Goal: Information Seeking & Learning: Learn about a topic

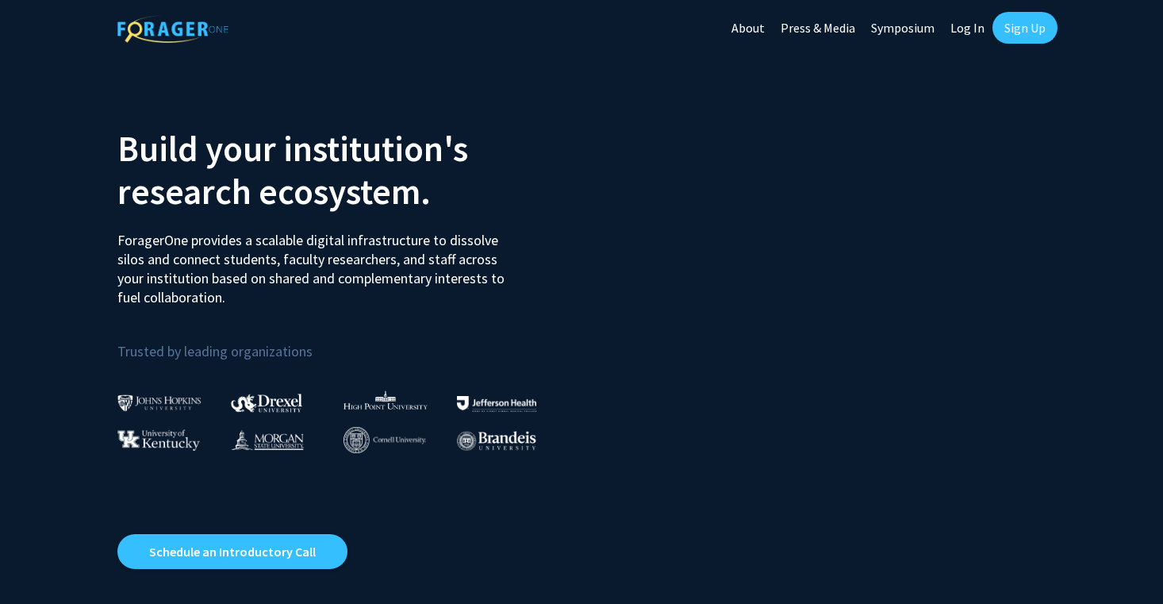
click at [968, 29] on link "Log In" at bounding box center [968, 28] width 50 height 56
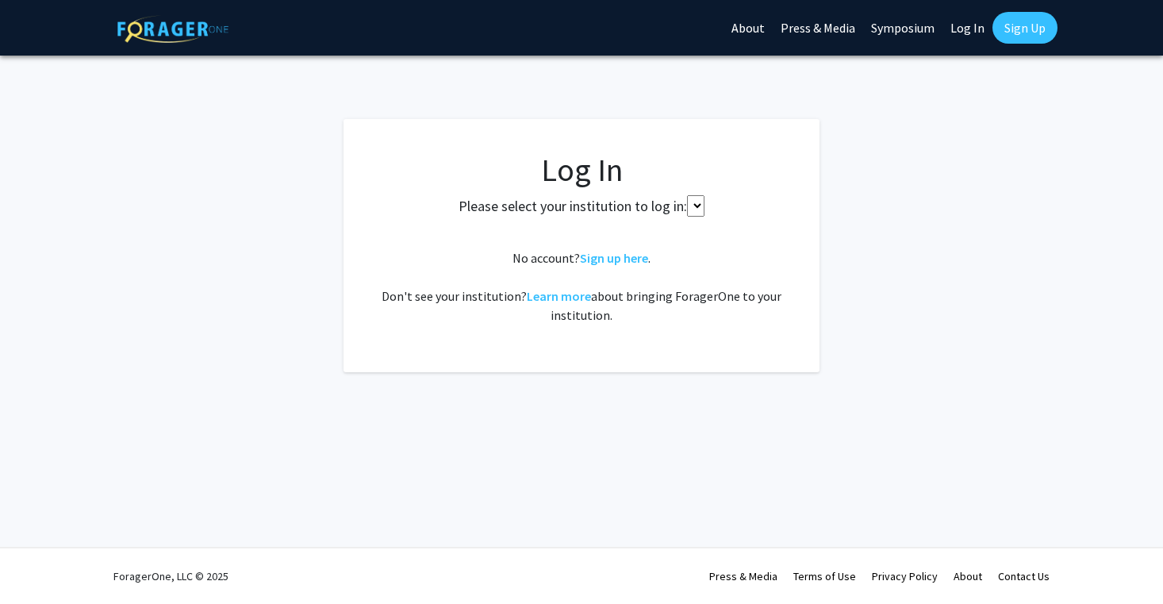
select select
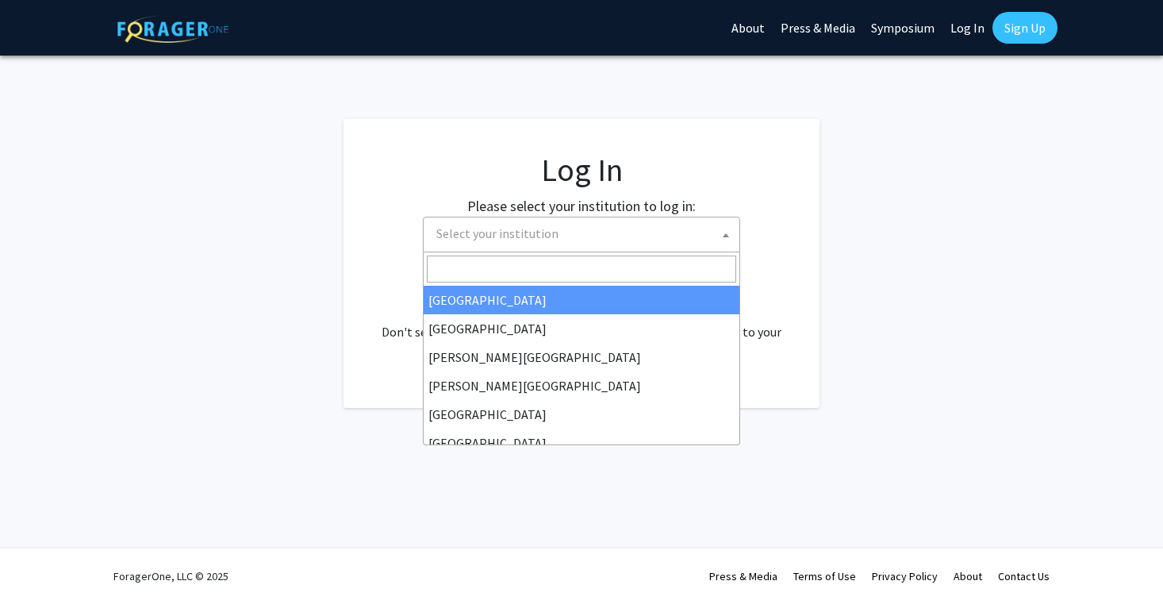
click at [628, 228] on span "Select your institution" at bounding box center [584, 233] width 309 height 33
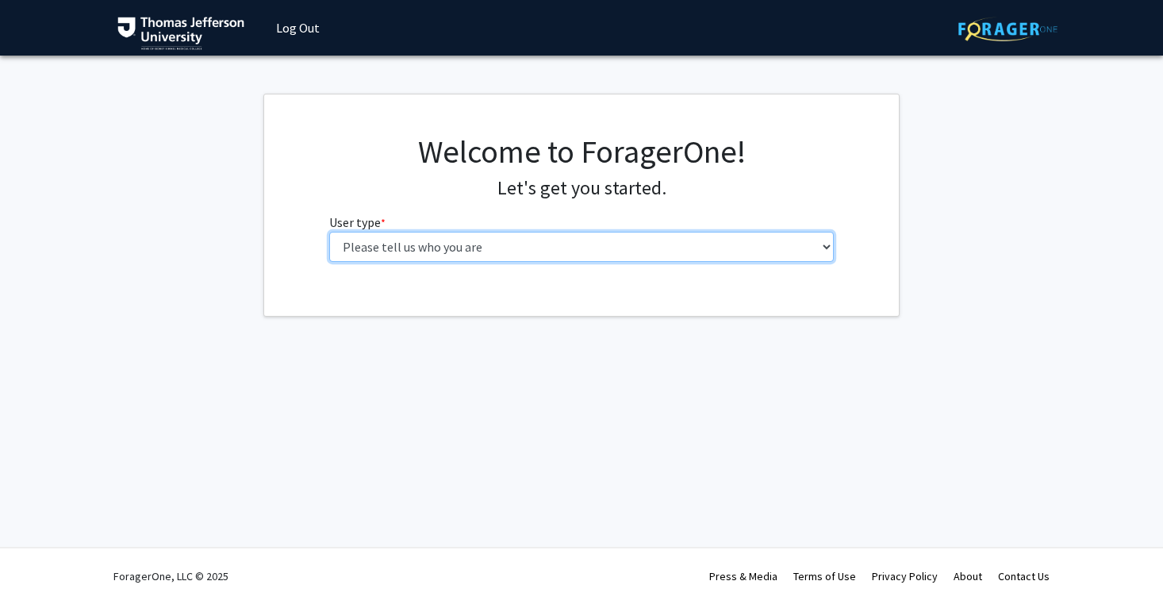
select select "3: doc"
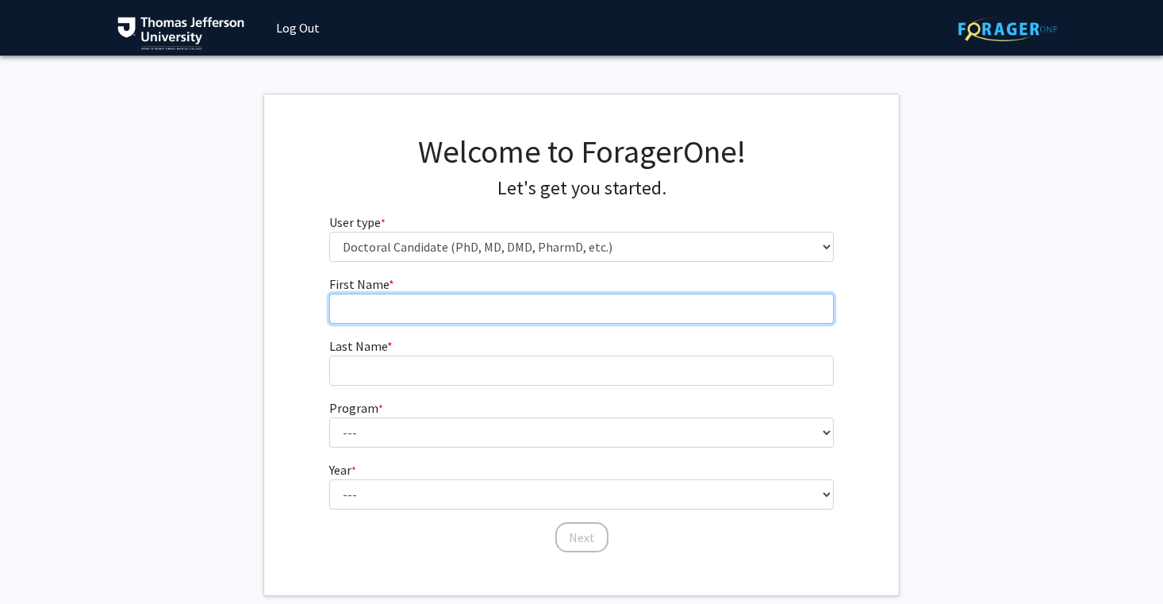
click at [628, 298] on input "First Name * required" at bounding box center [581, 309] width 505 height 30
type input "[PERSON_NAME]"
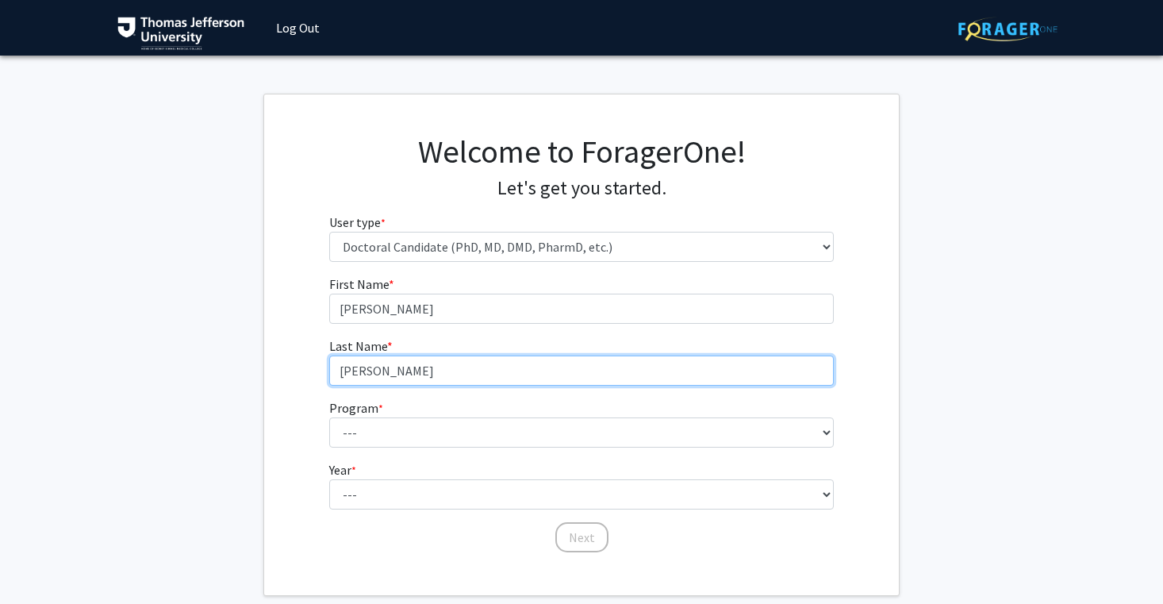
type input "[PERSON_NAME]"
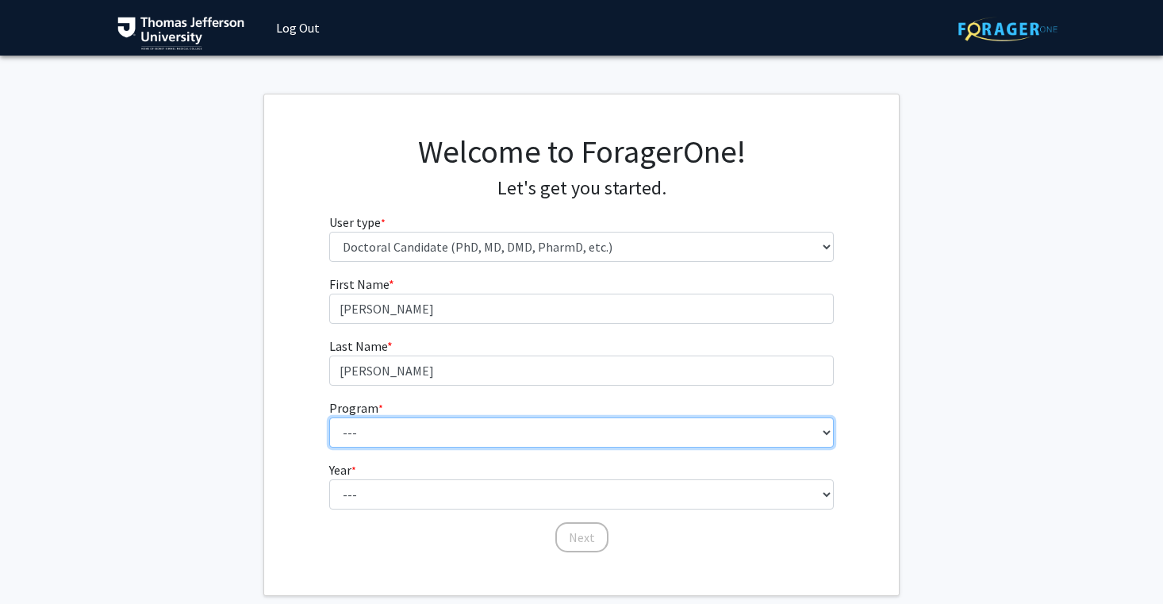
select select "35: 815"
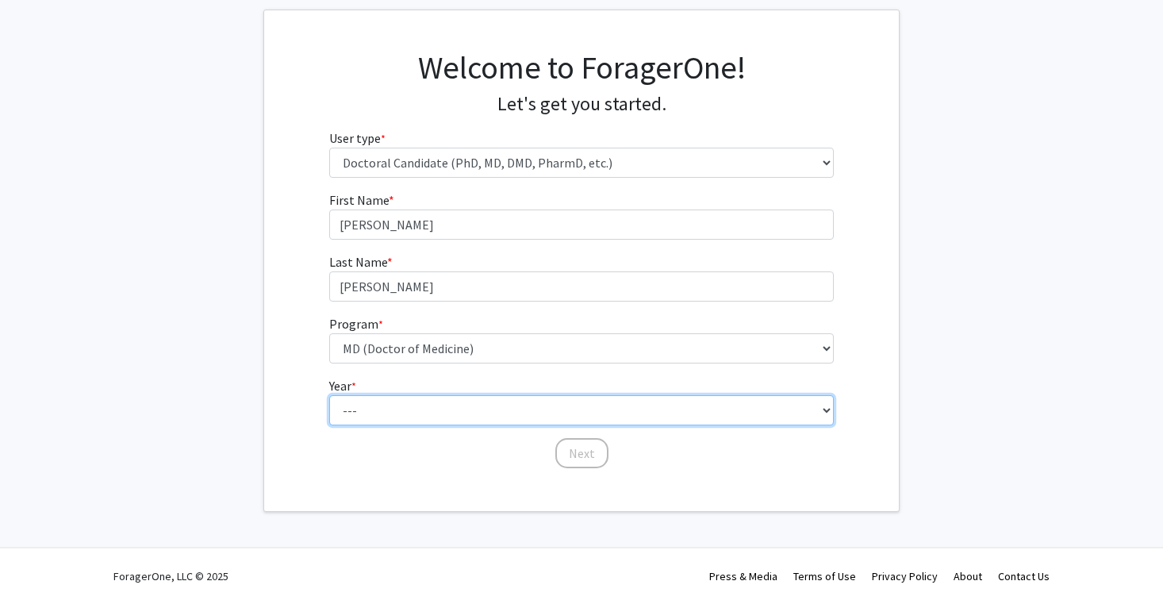
scroll to position [83, 0]
select select "1: first_year"
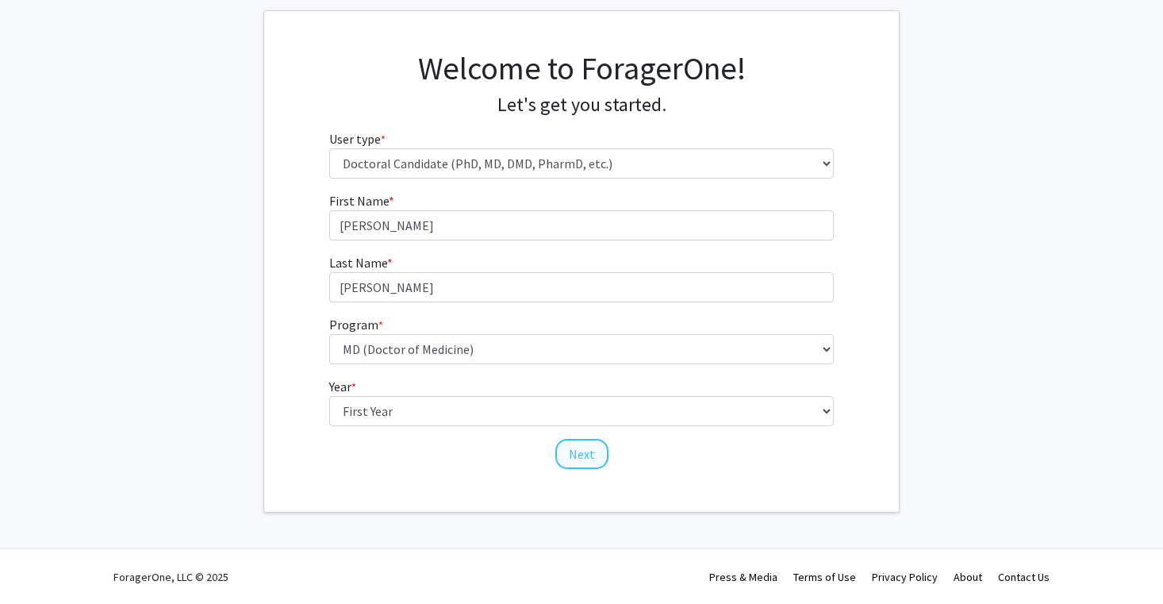
click at [600, 450] on button "Next" at bounding box center [581, 454] width 53 height 30
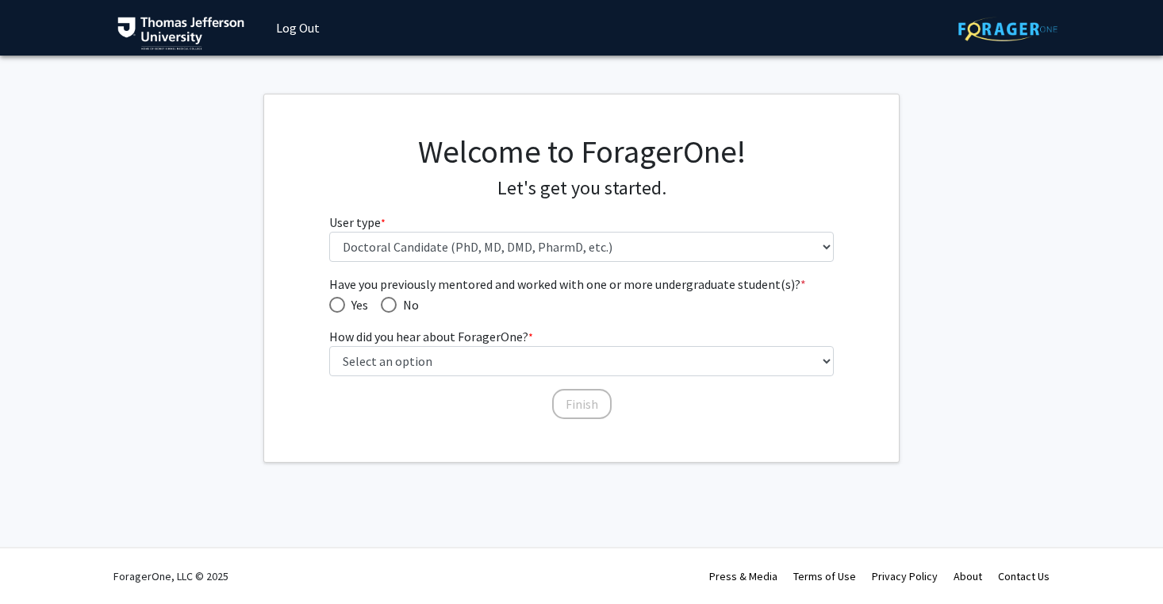
click at [397, 304] on span "Have you previously mentored and worked with one or more undergraduate student(…" at bounding box center [389, 305] width 16 height 16
click at [397, 304] on input "No" at bounding box center [389, 305] width 16 height 16
radio input "true"
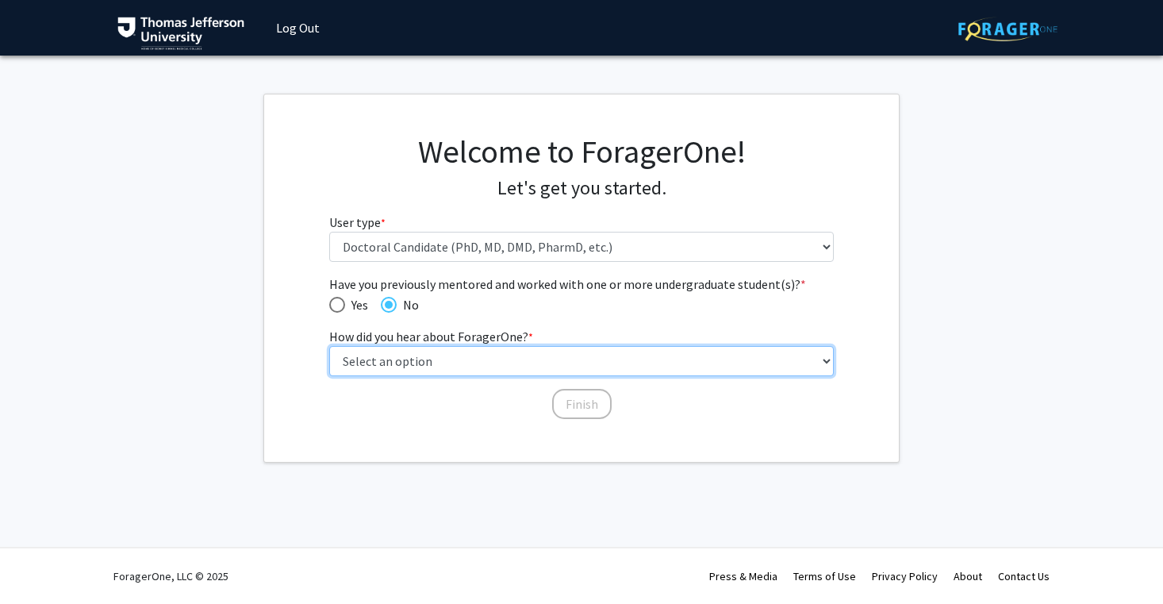
select select "2: faculty_recommendation"
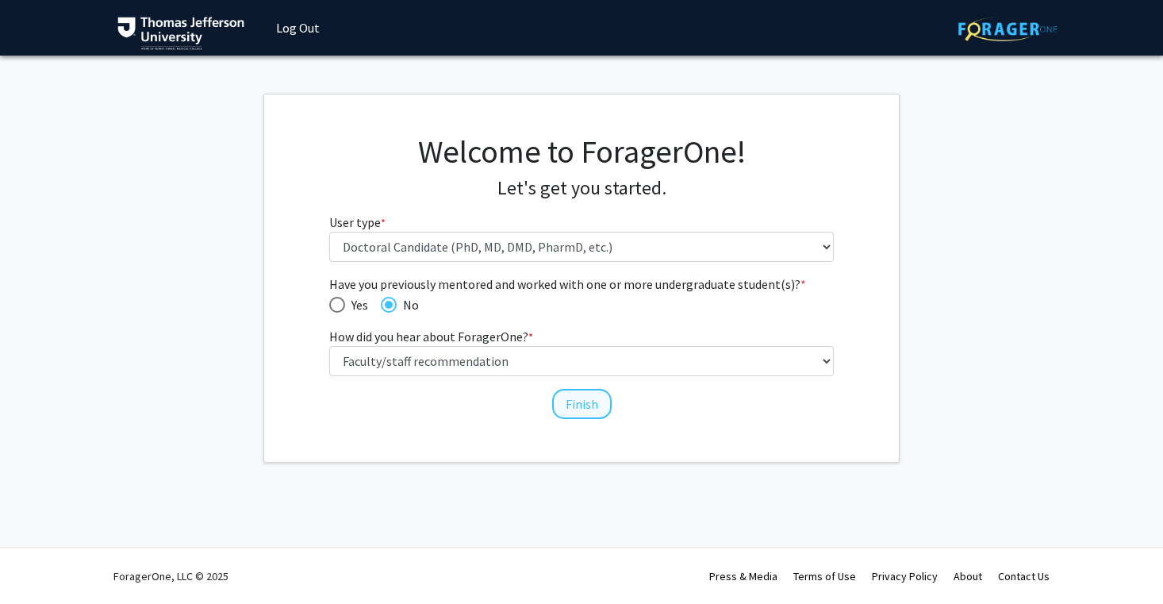
click at [583, 402] on button "Finish" at bounding box center [582, 404] width 60 height 30
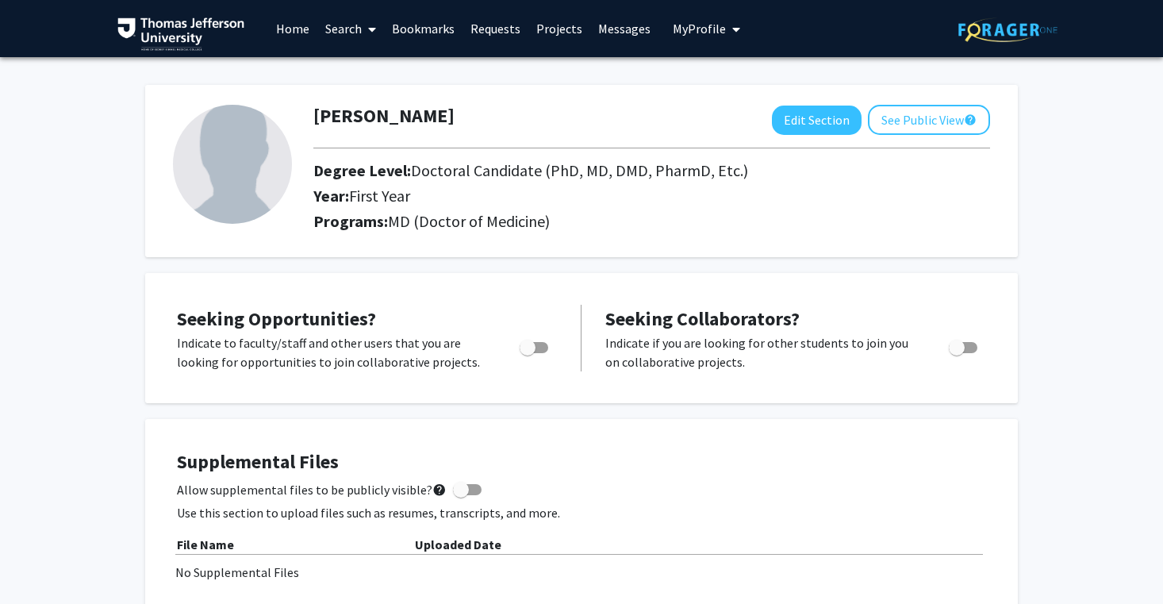
click at [564, 30] on link "Projects" at bounding box center [559, 29] width 62 height 56
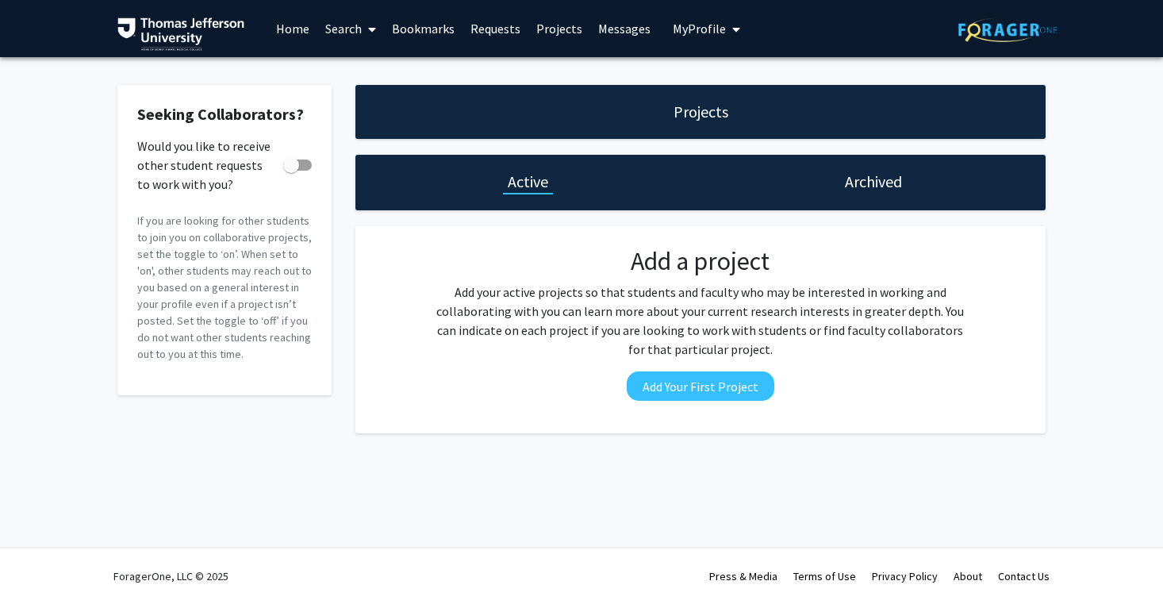
click at [284, 30] on link "Home" at bounding box center [292, 29] width 49 height 56
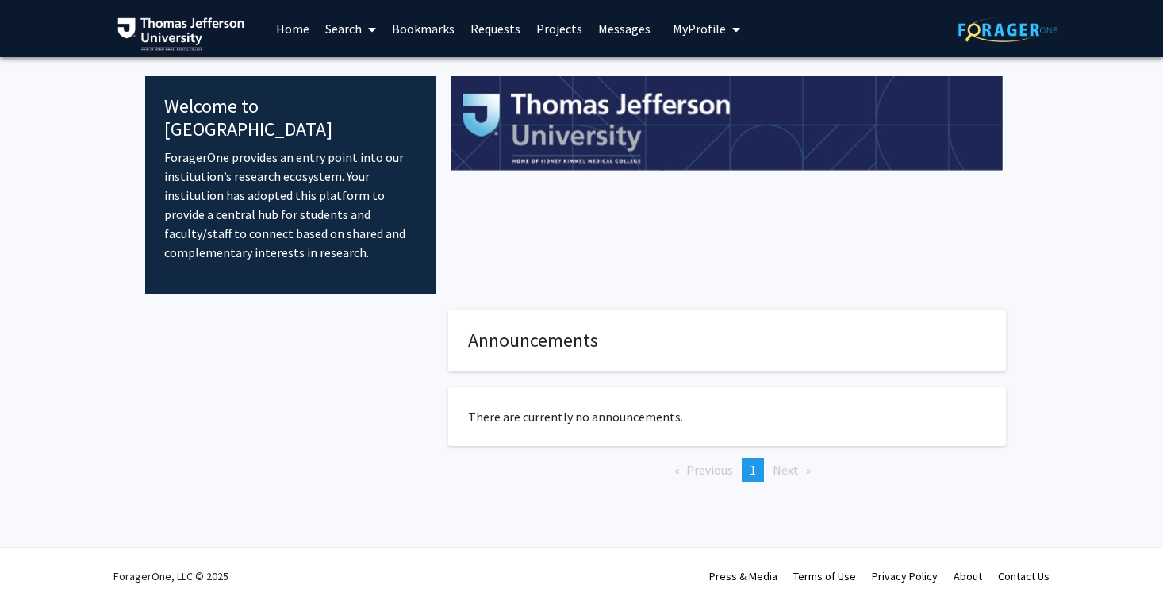
click at [363, 25] on span at bounding box center [369, 30] width 14 height 56
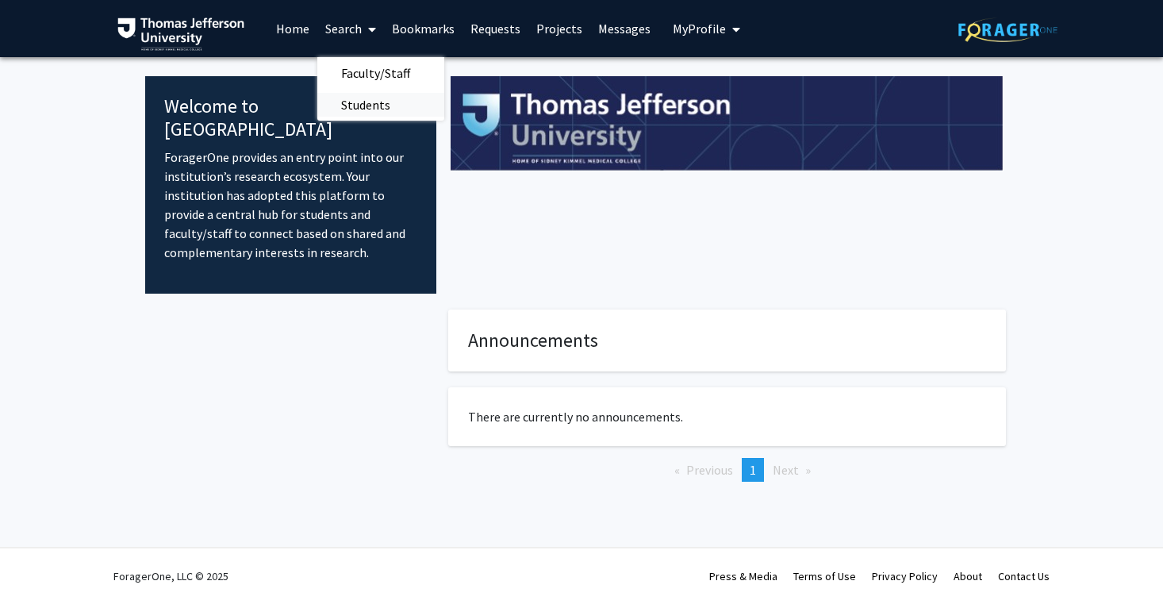
click at [350, 106] on span "Students" at bounding box center [365, 105] width 97 height 32
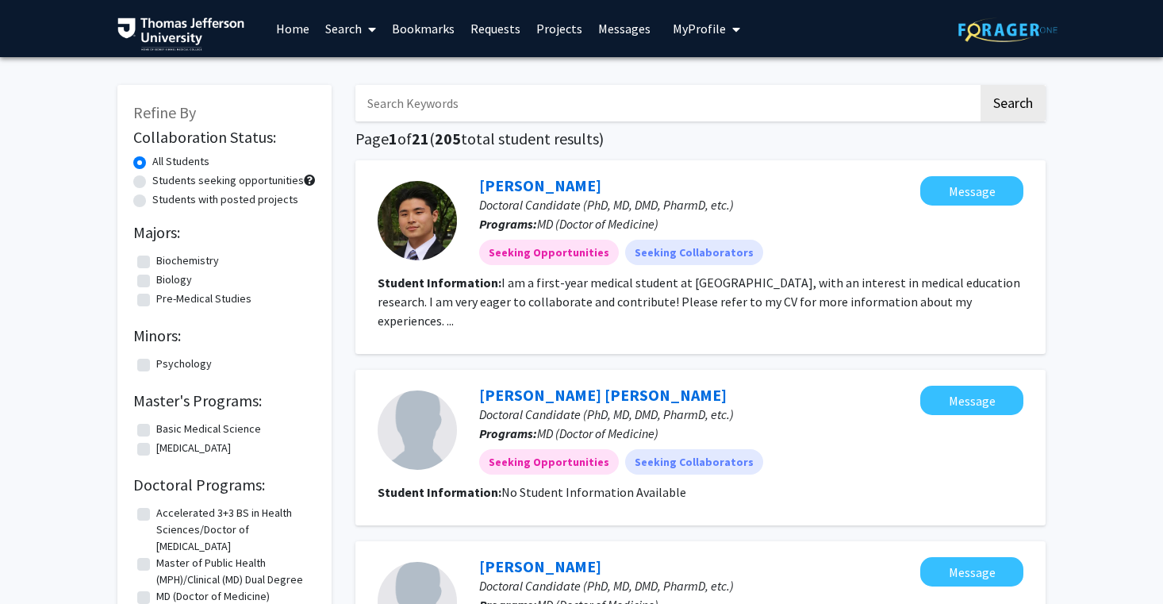
click at [359, 29] on link "Search" at bounding box center [350, 29] width 67 height 56
click at [367, 79] on span "Faculty/Staff" at bounding box center [375, 73] width 117 height 32
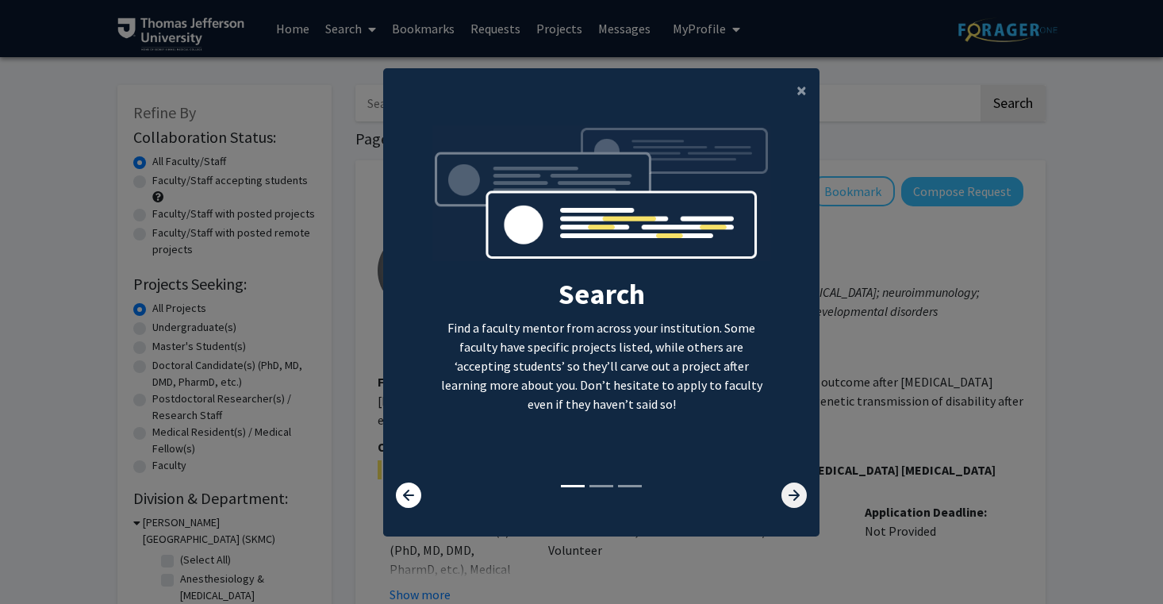
click at [788, 501] on icon at bounding box center [794, 494] width 25 height 25
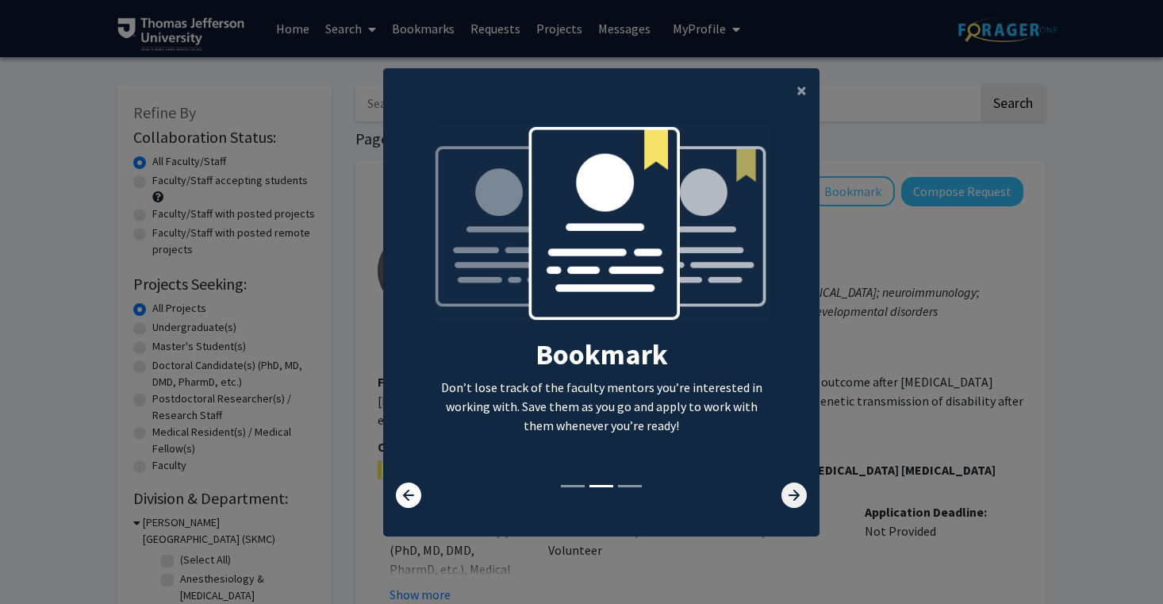
click at [789, 503] on icon at bounding box center [794, 494] width 25 height 25
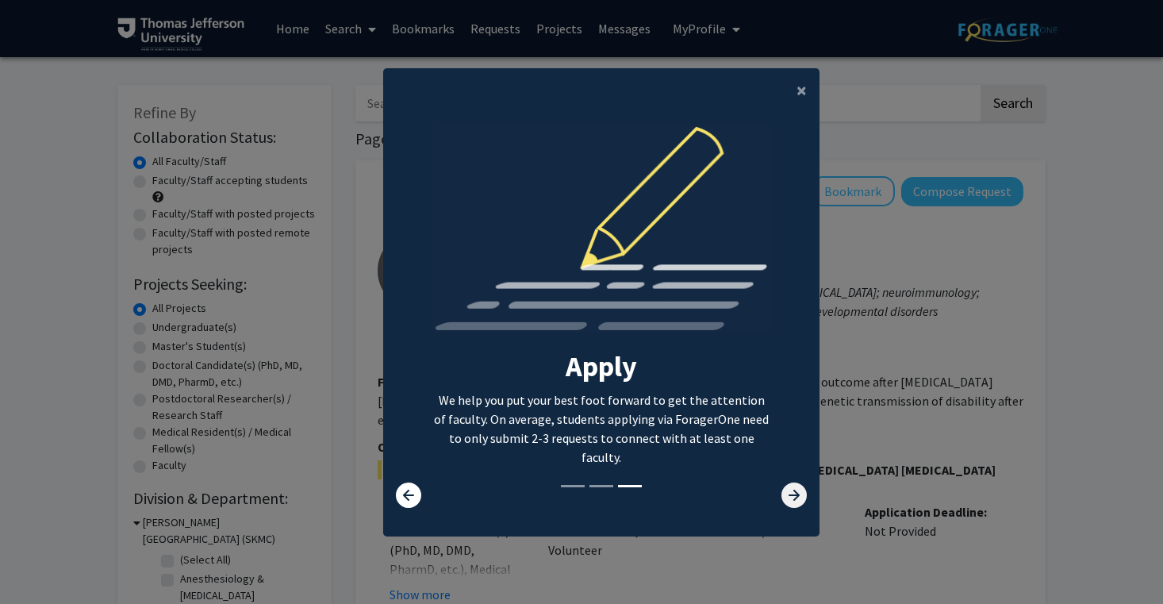
click at [789, 504] on icon at bounding box center [794, 494] width 25 height 25
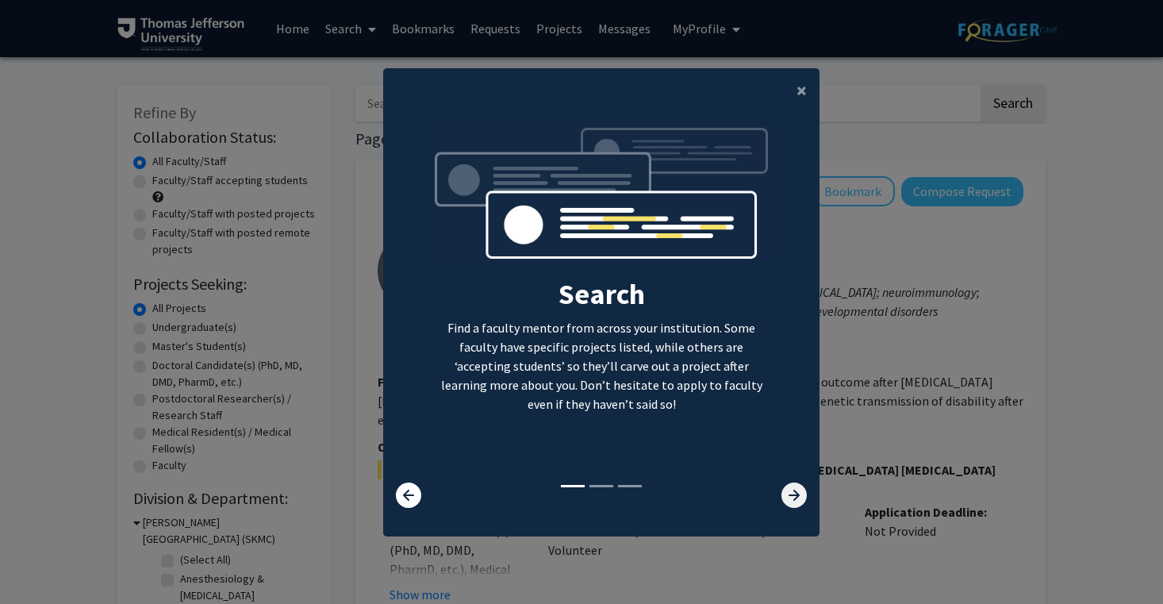
click at [790, 504] on icon at bounding box center [794, 494] width 25 height 25
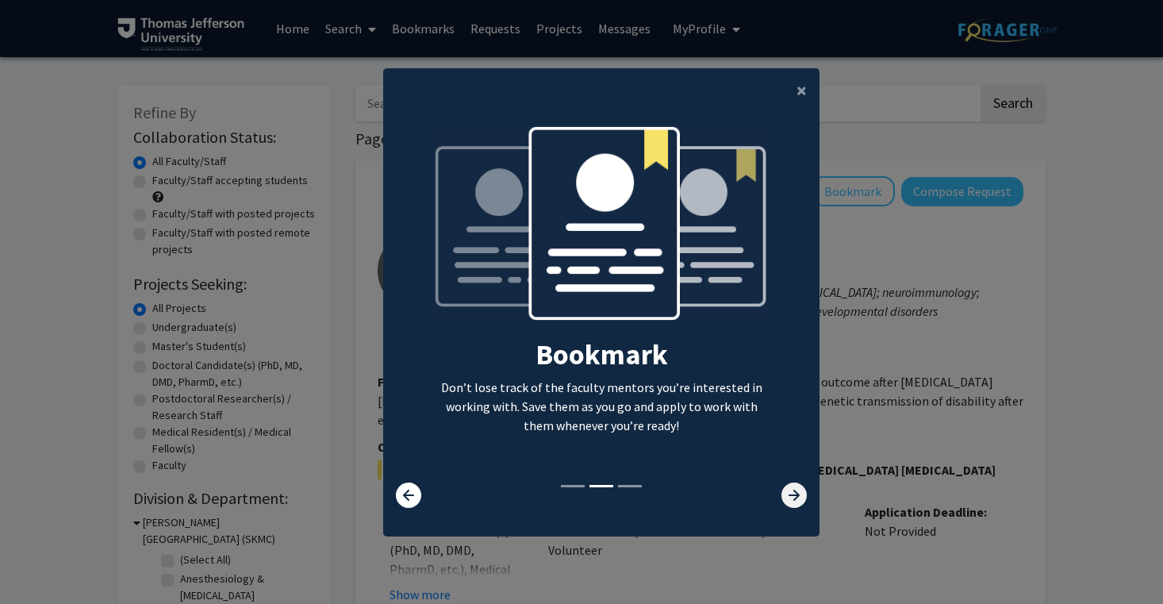
click at [790, 504] on icon at bounding box center [794, 494] width 25 height 25
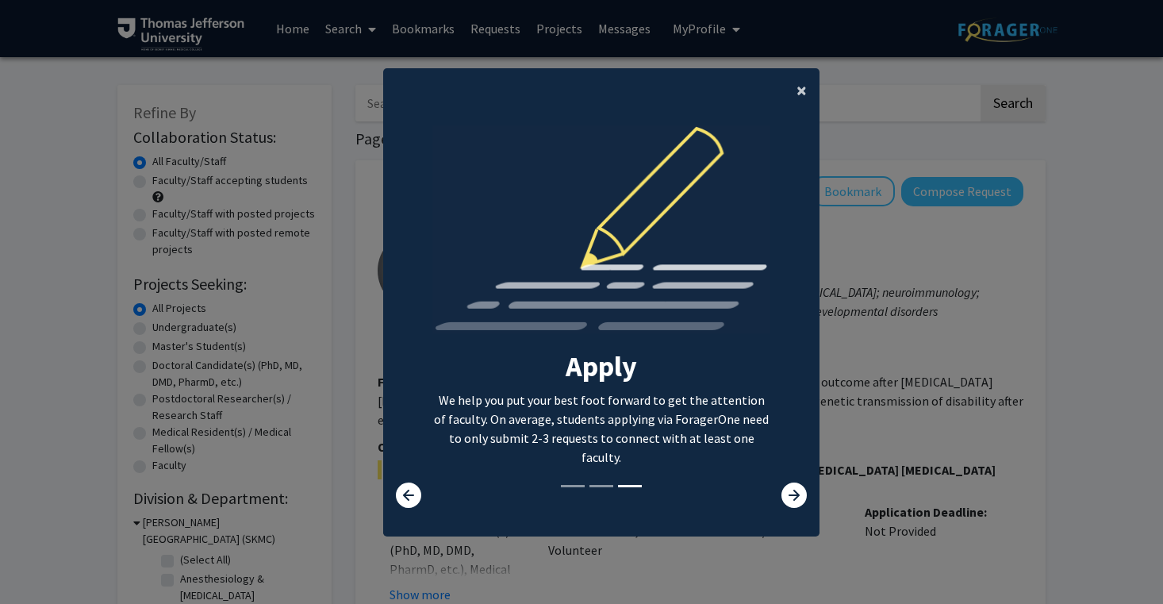
click at [805, 82] on span "×" at bounding box center [802, 90] width 10 height 25
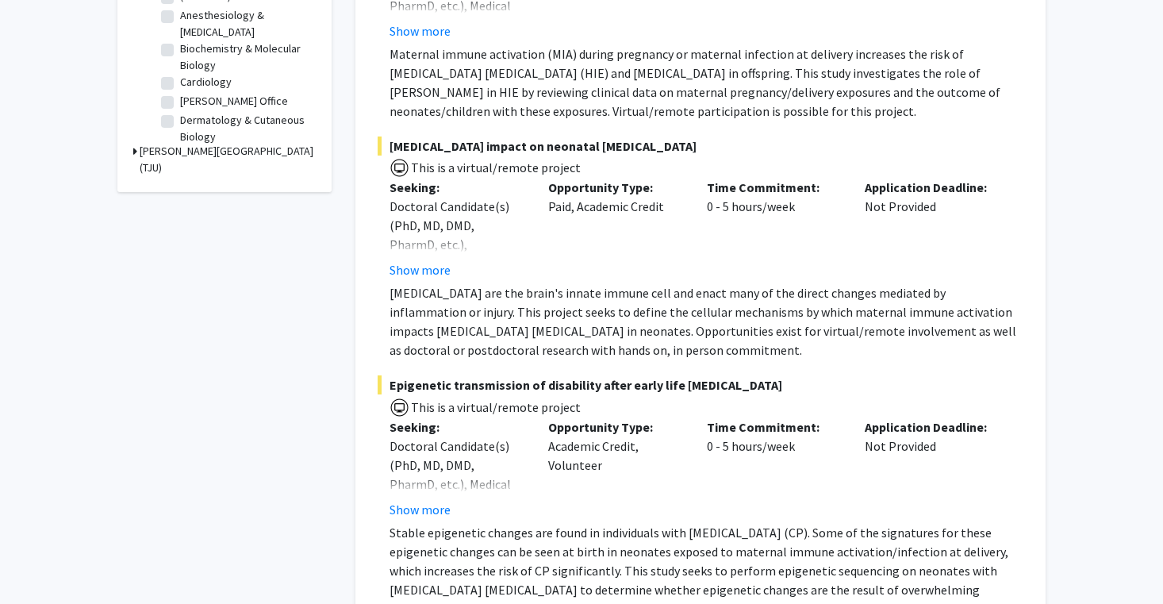
scroll to position [563, 0]
click at [429, 273] on button "Show more" at bounding box center [420, 269] width 61 height 19
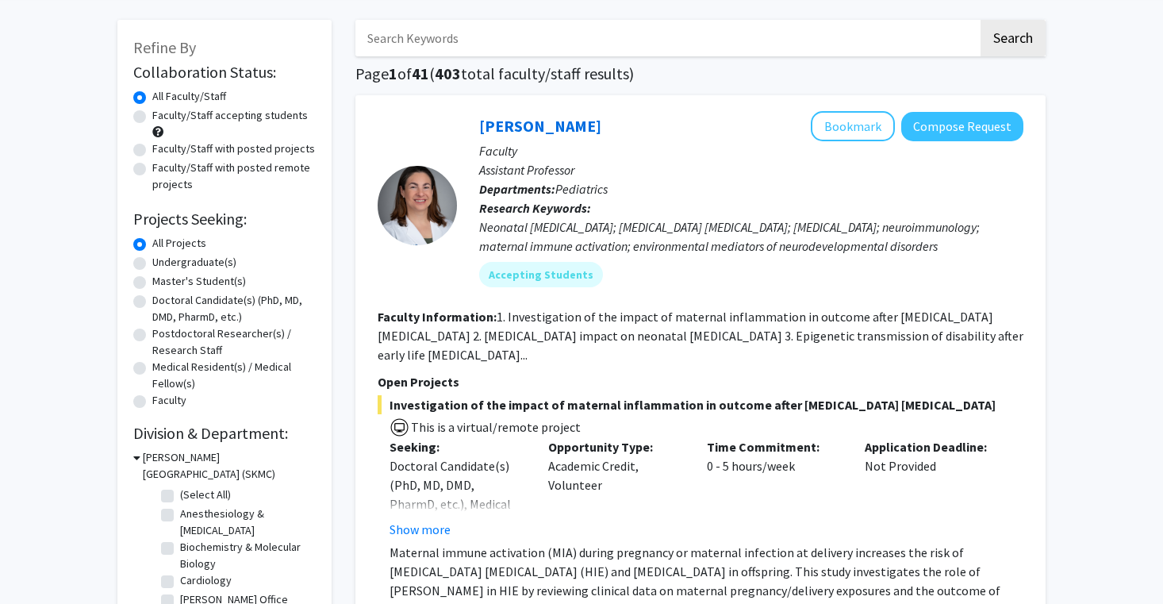
scroll to position [67, 0]
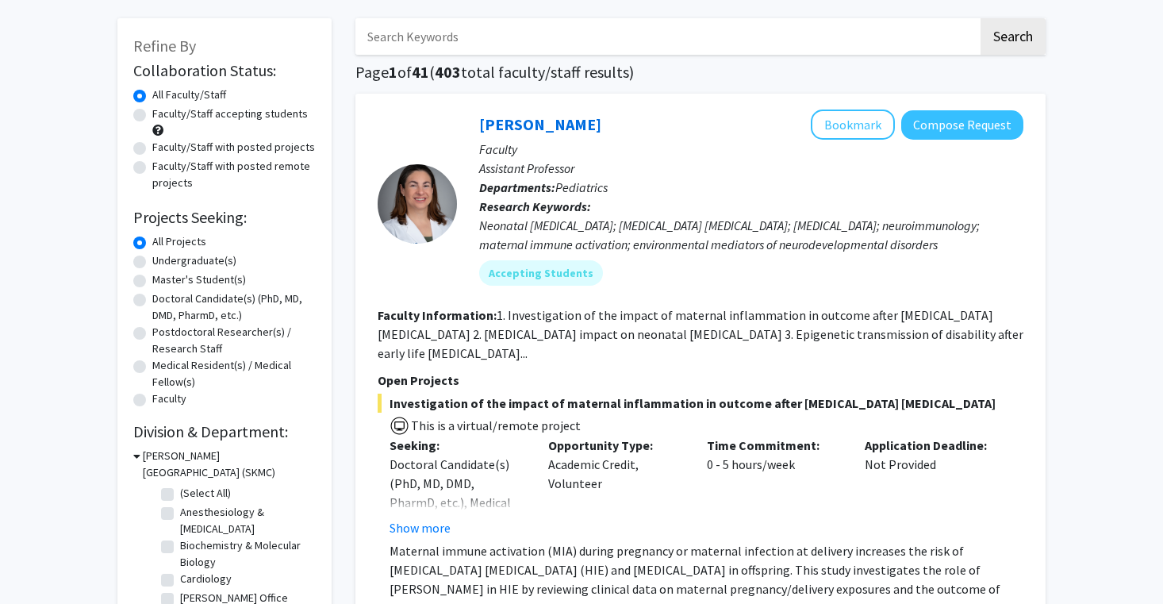
click at [178, 299] on label "Doctoral Candidate(s) (PhD, MD, DMD, PharmD, etc.)" at bounding box center [233, 306] width 163 height 33
click at [163, 299] on input "Doctoral Candidate(s) (PhD, MD, DMD, PharmD, etc.)" at bounding box center [157, 295] width 10 height 10
radio input "true"
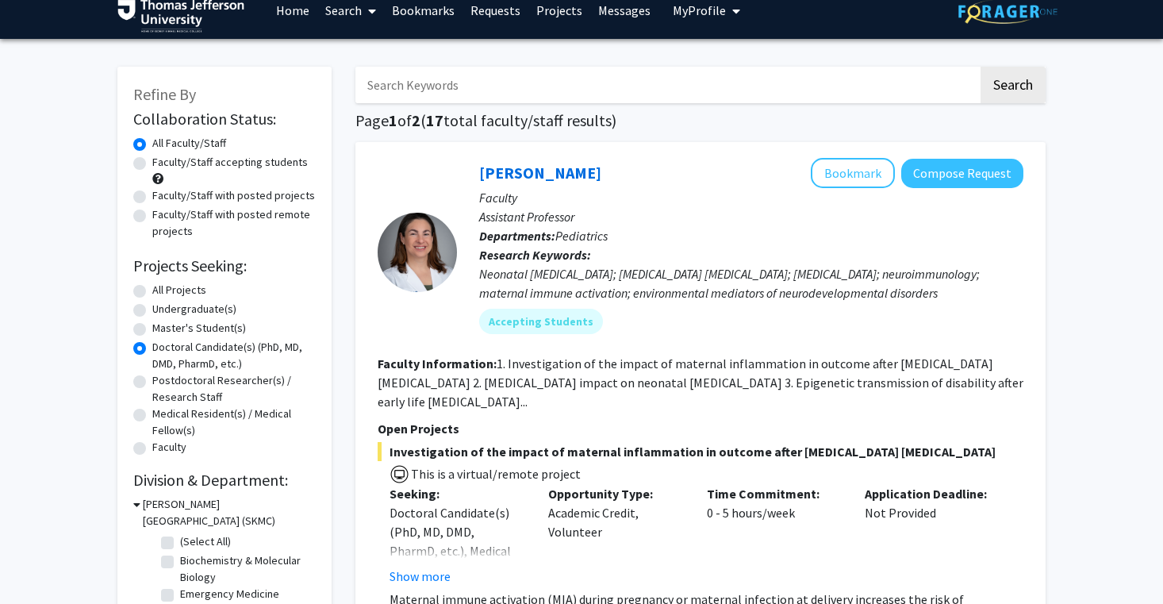
scroll to position [22, 0]
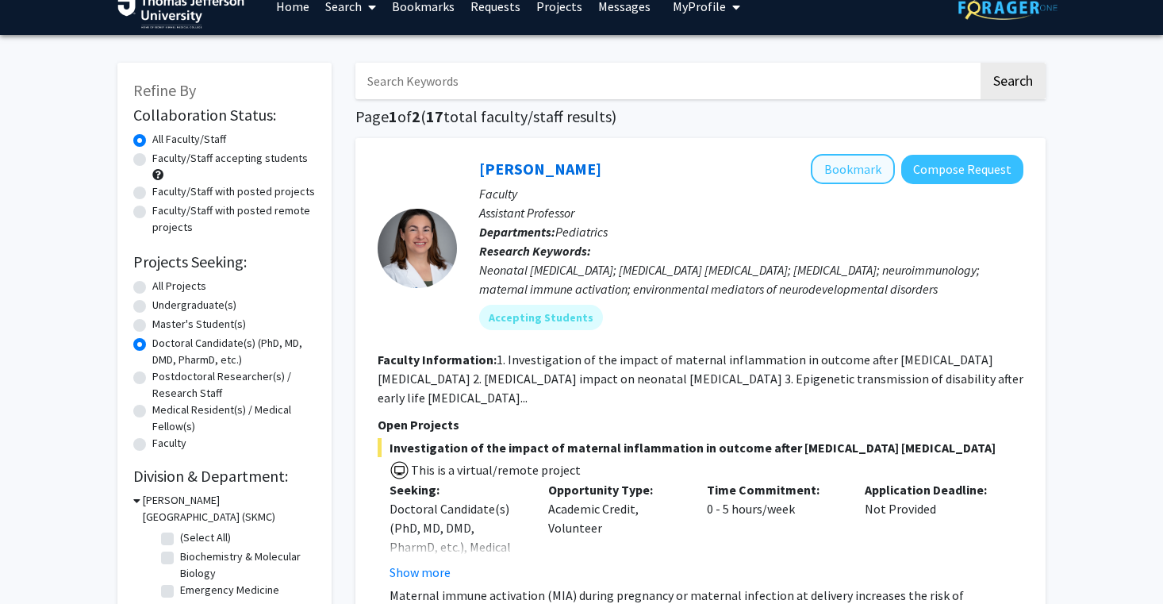
click at [834, 175] on button "Bookmark" at bounding box center [853, 169] width 84 height 30
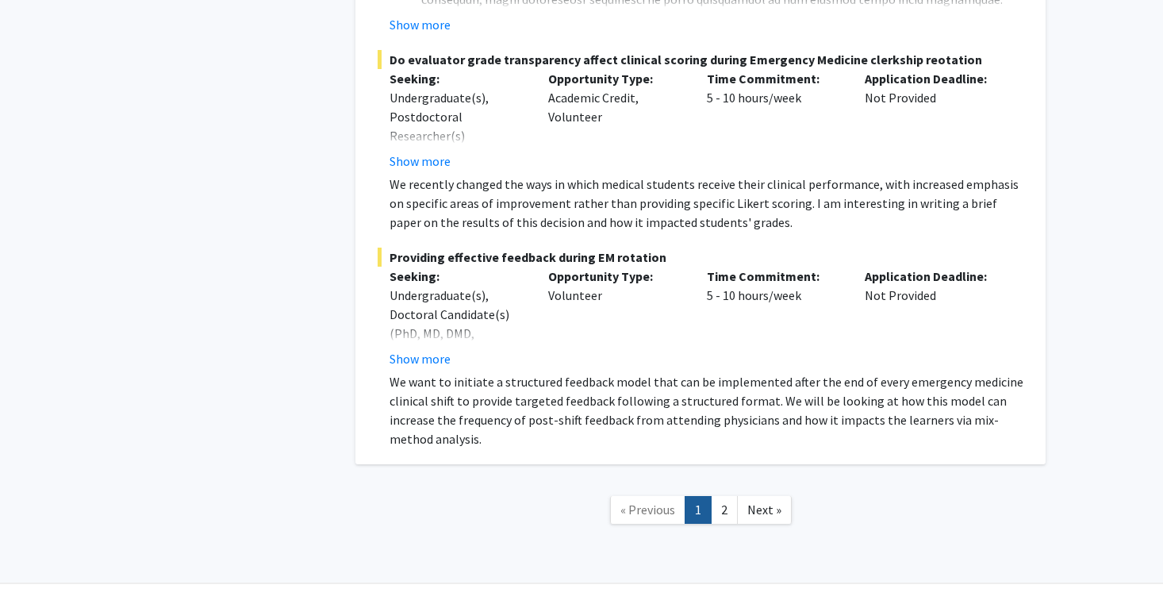
scroll to position [9517, 0]
click at [717, 497] on link "2" at bounding box center [724, 511] width 27 height 28
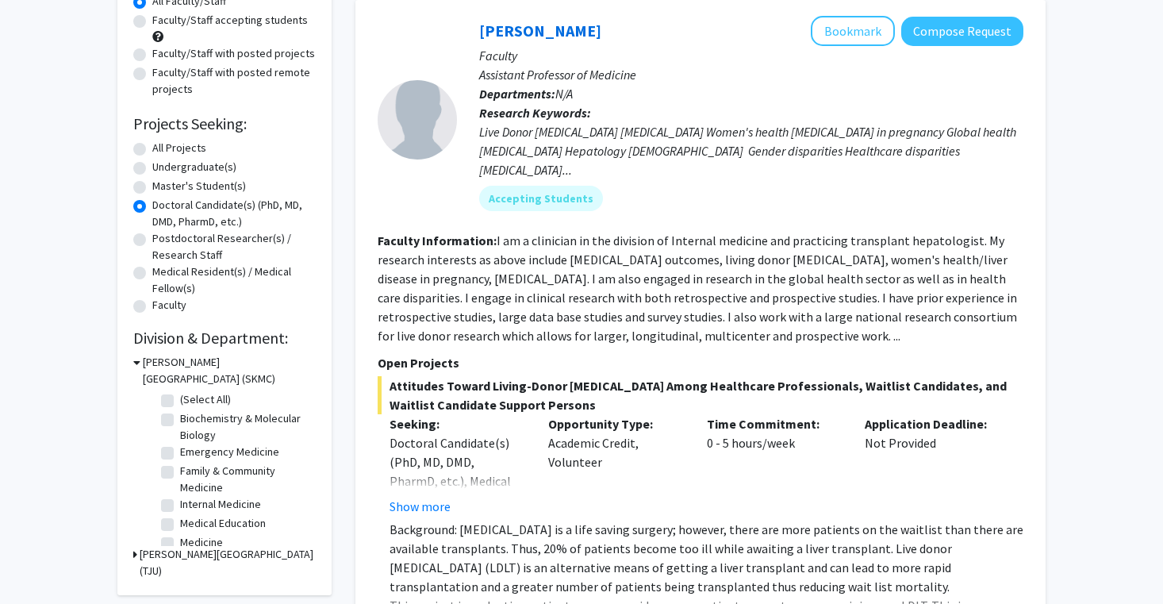
scroll to position [169, 0]
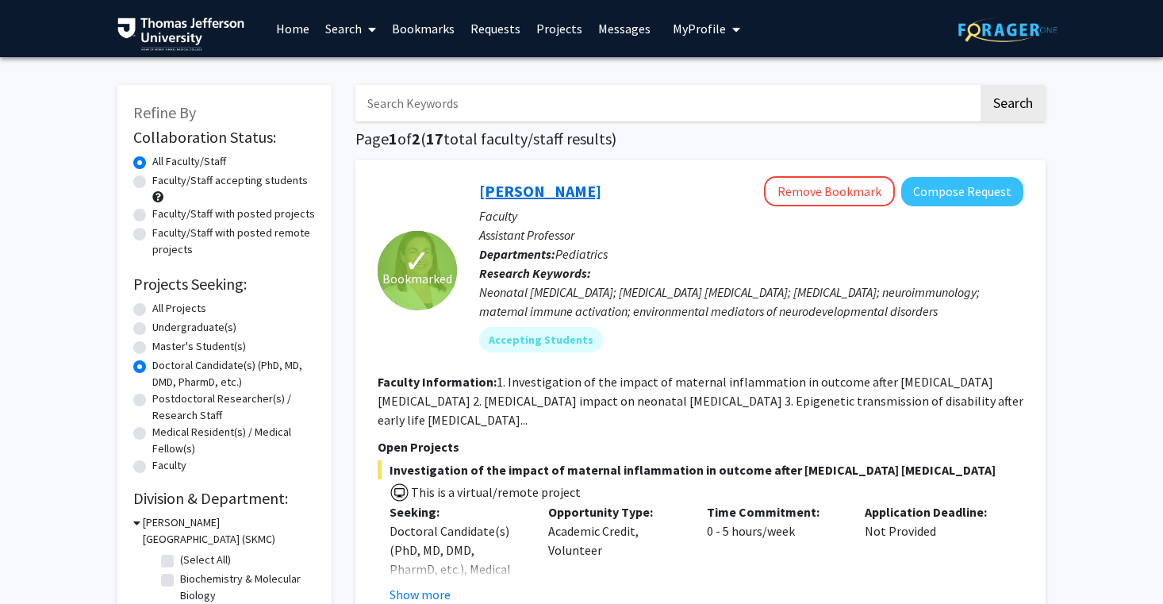
click at [549, 199] on link "[PERSON_NAME]" at bounding box center [540, 191] width 122 height 20
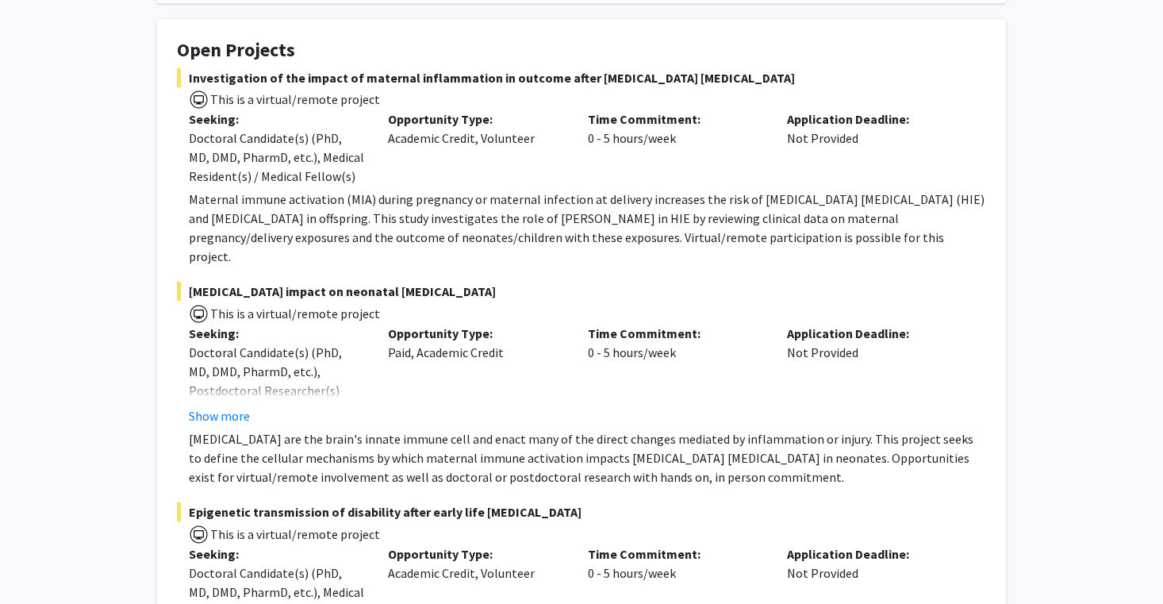
scroll to position [273, 0]
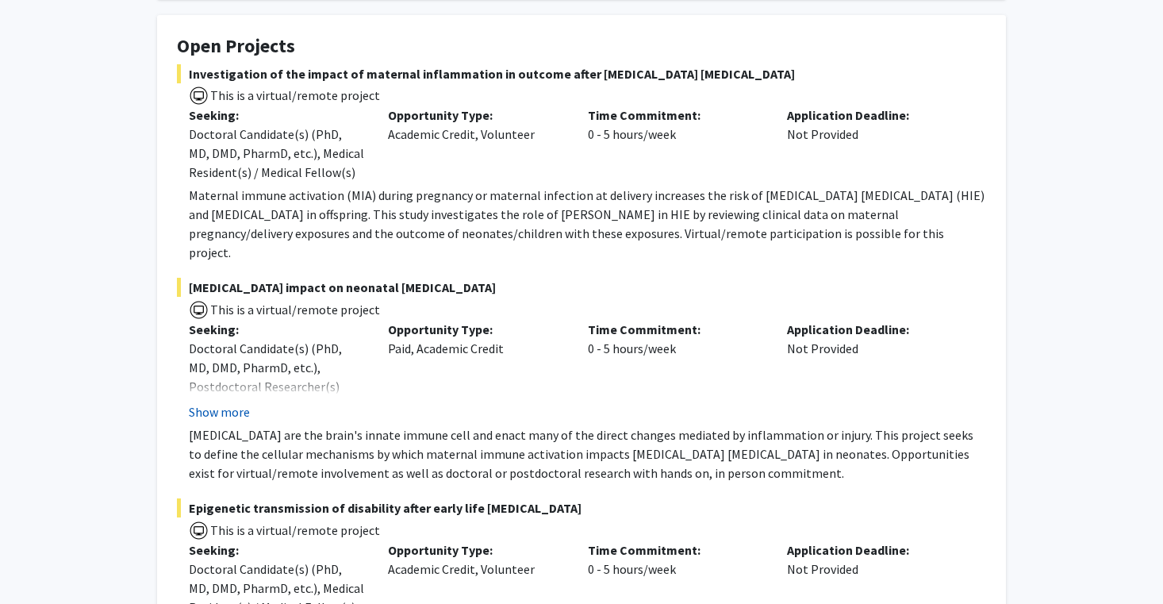
click at [226, 402] on button "Show more" at bounding box center [219, 411] width 61 height 19
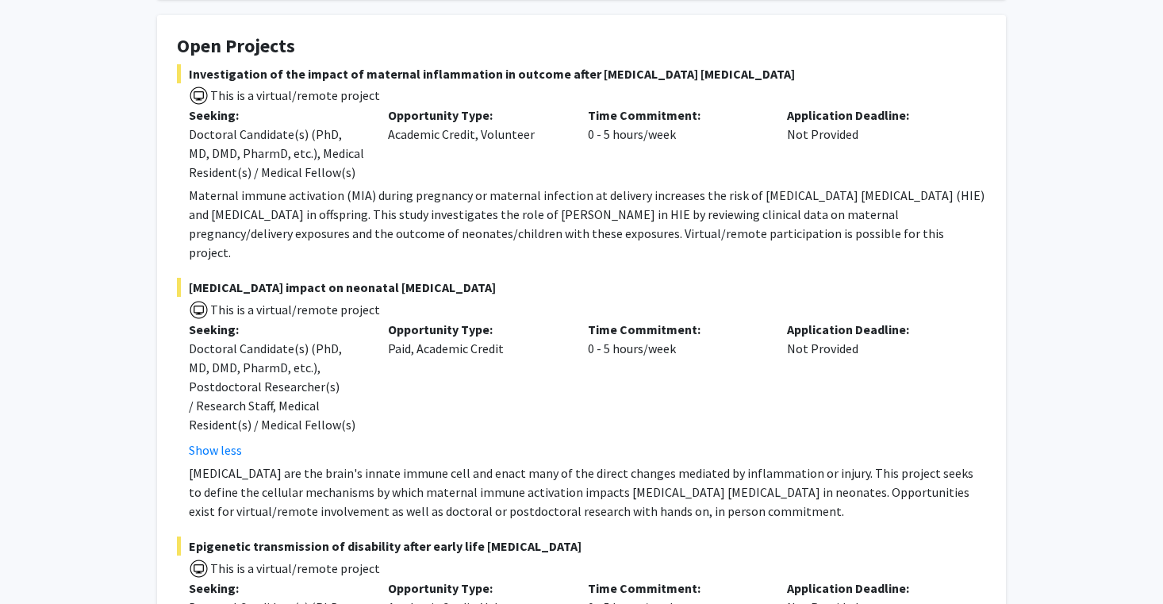
click at [303, 278] on span "[MEDICAL_DATA] impact on neonatal [MEDICAL_DATA]" at bounding box center [581, 287] width 809 height 19
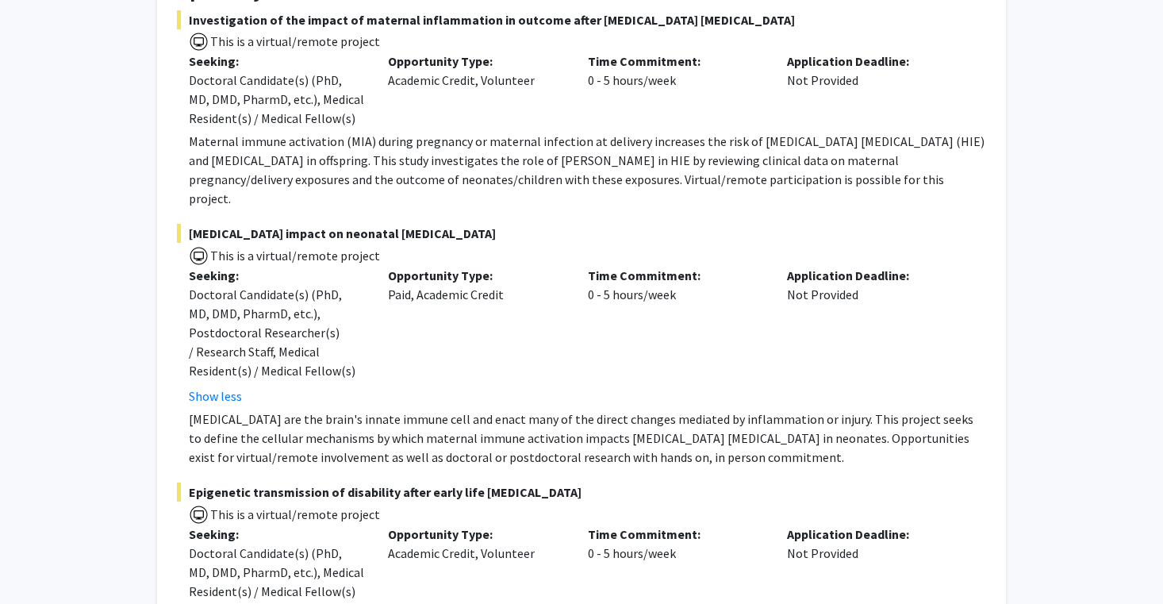
scroll to position [327, 0]
drag, startPoint x: 1012, startPoint y: 8, endPoint x: 1128, endPoint y: 18, distance: 116.3
